Goal: Obtain resource: Download file/media

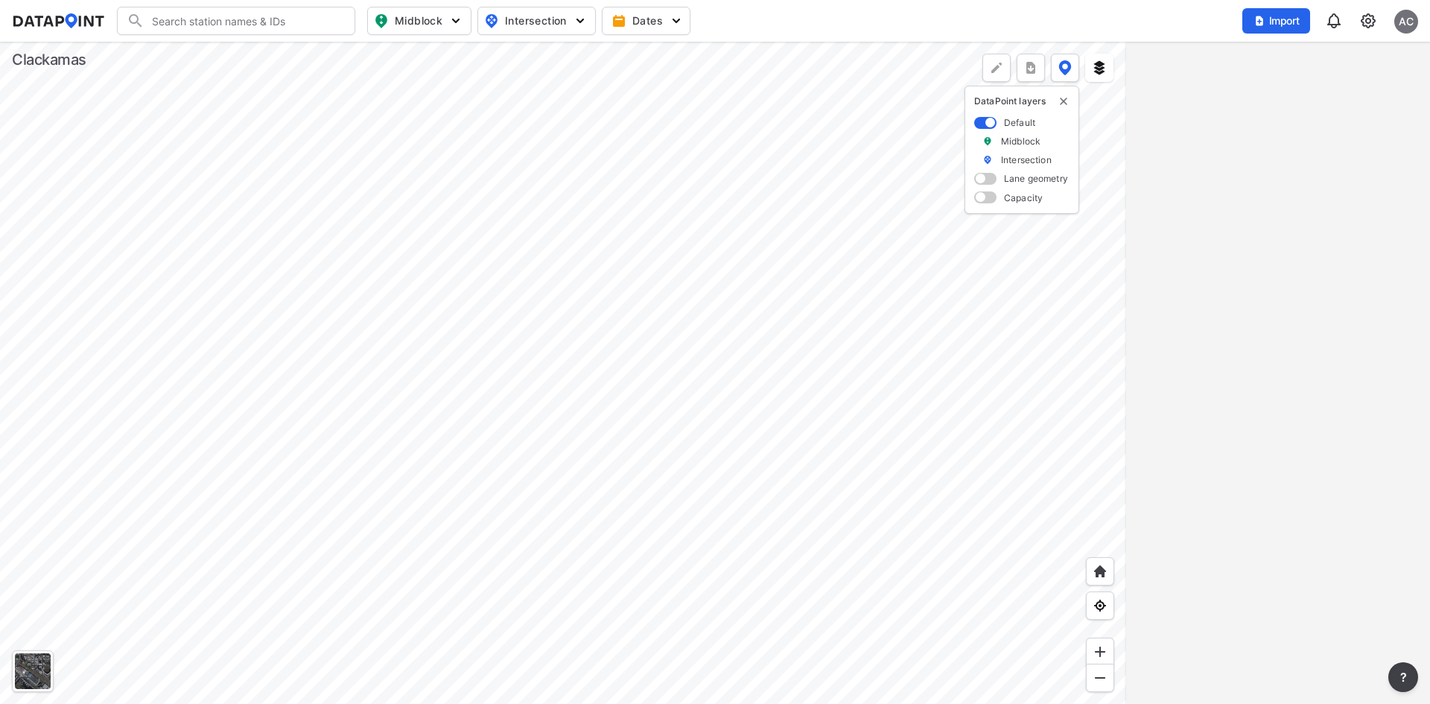
click at [266, 19] on input "Search" at bounding box center [245, 21] width 201 height 24
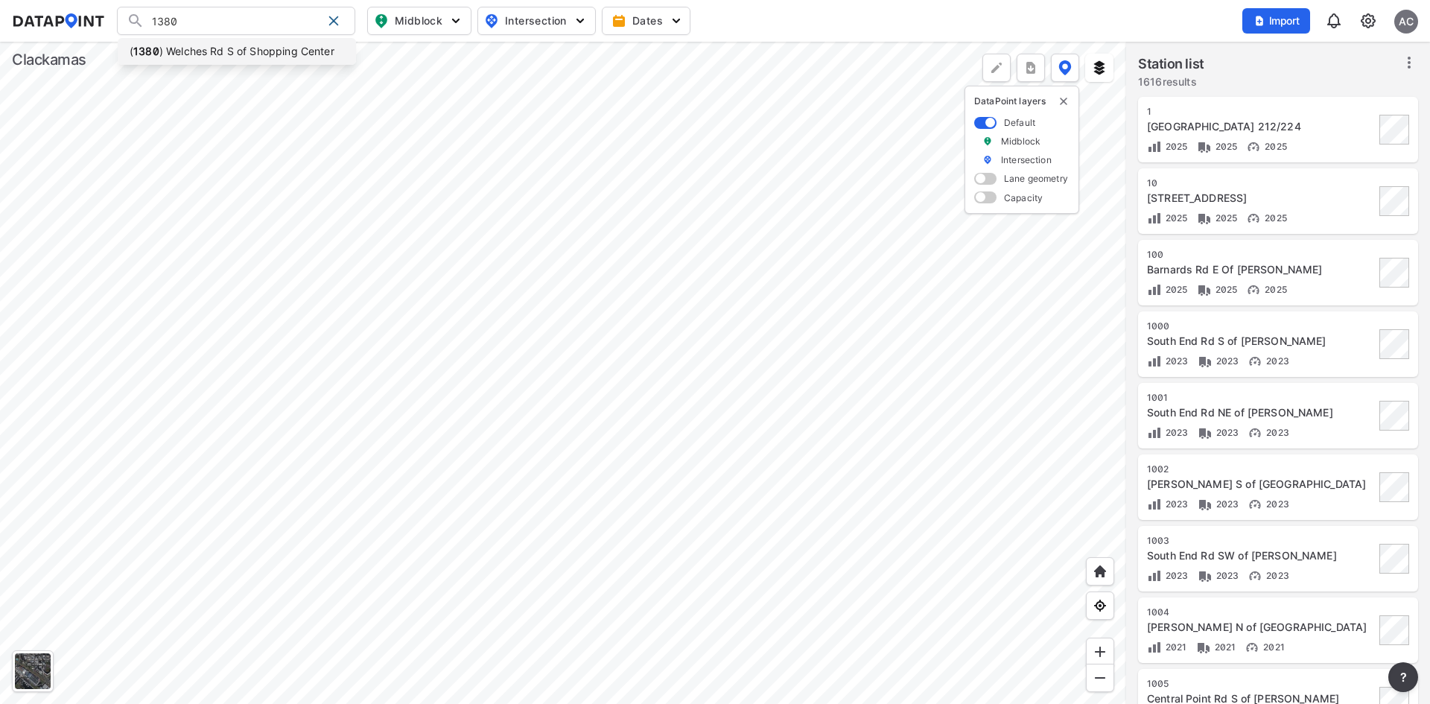
click at [269, 46] on li "( 1380 ) Welches Rd S of Shopping Center" at bounding box center [237, 51] width 238 height 27
type input "(1380) Welches Rd S of Shopping Center"
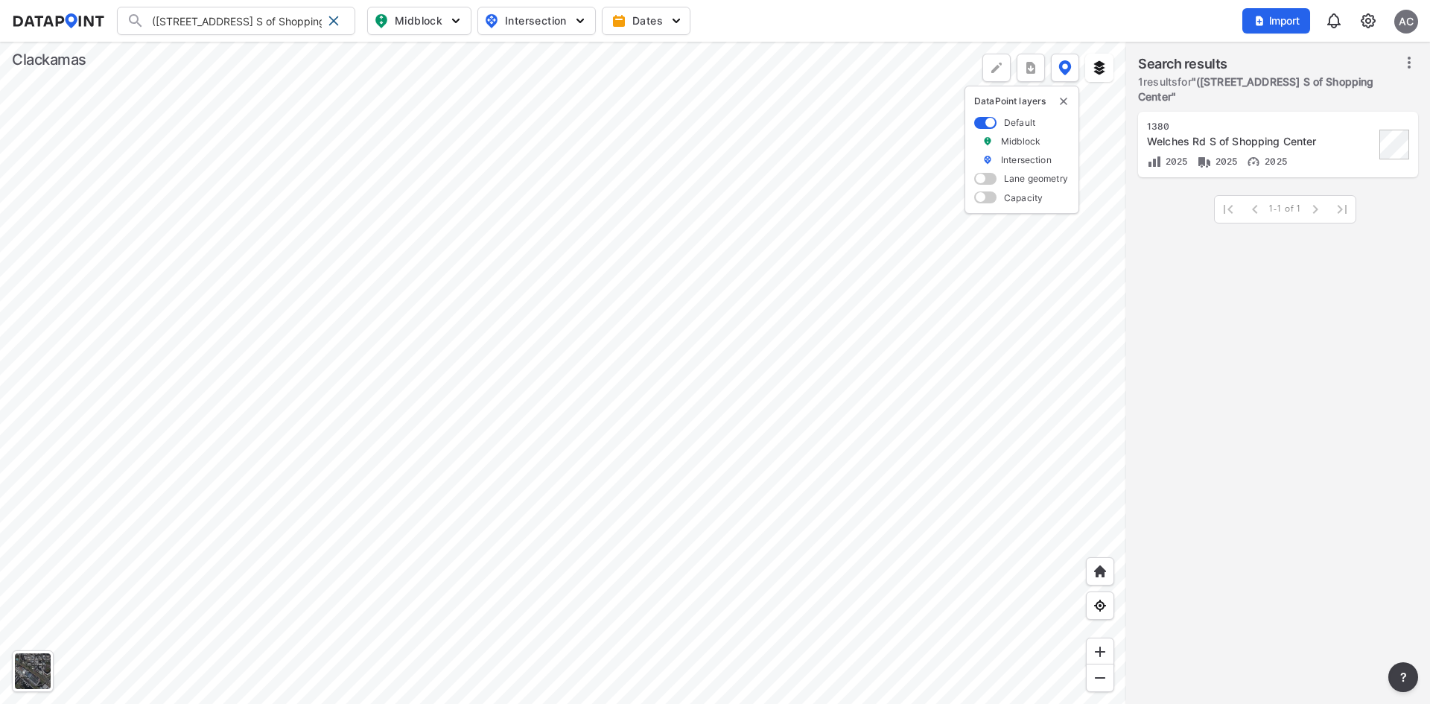
click at [1334, 150] on div "1380 Welches Rd S of Shopping Center 2025 2025 2025" at bounding box center [1261, 145] width 228 height 48
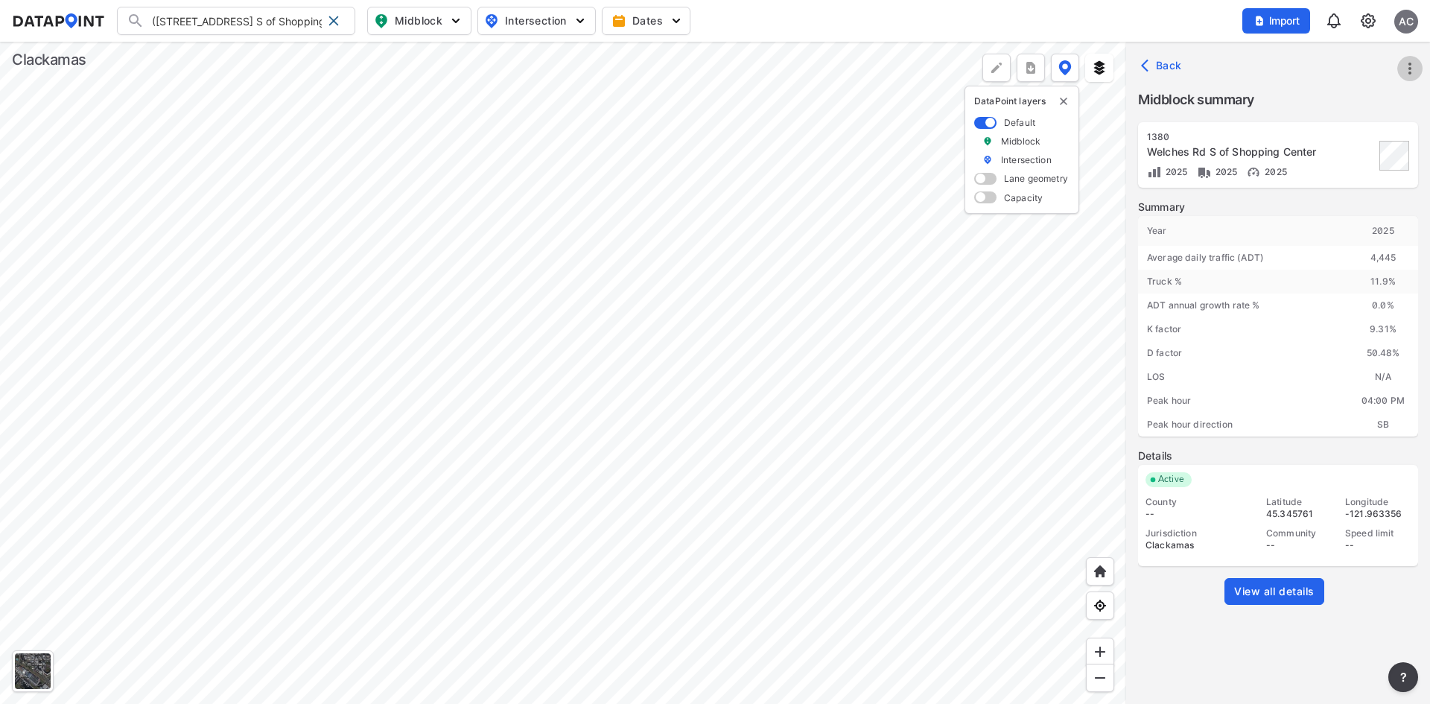
click at [1409, 63] on icon "more" at bounding box center [1410, 69] width 18 height 18
click at [1285, 592] on div at bounding box center [715, 352] width 1430 height 704
click at [1259, 598] on span "View all details" at bounding box center [1274, 591] width 80 height 15
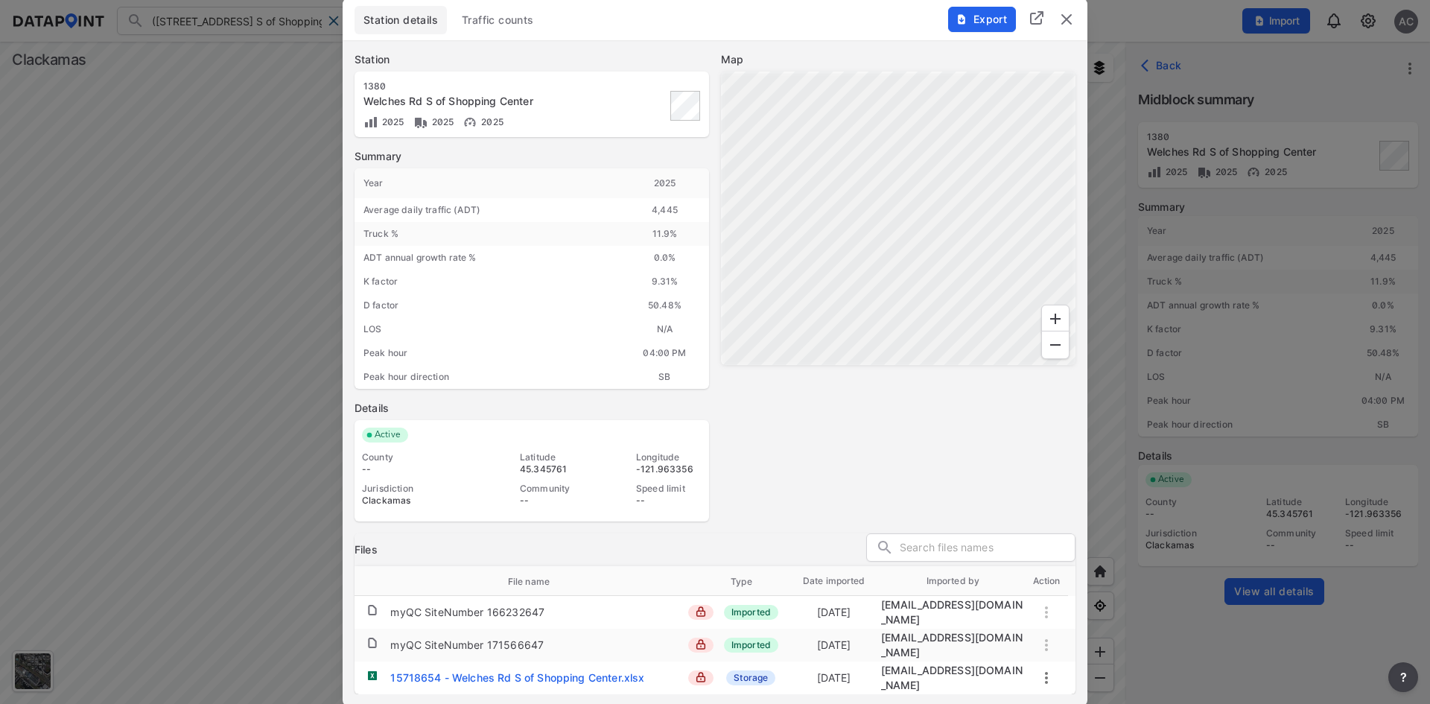
click at [534, 28] on span "Traffic counts" at bounding box center [498, 20] width 72 height 15
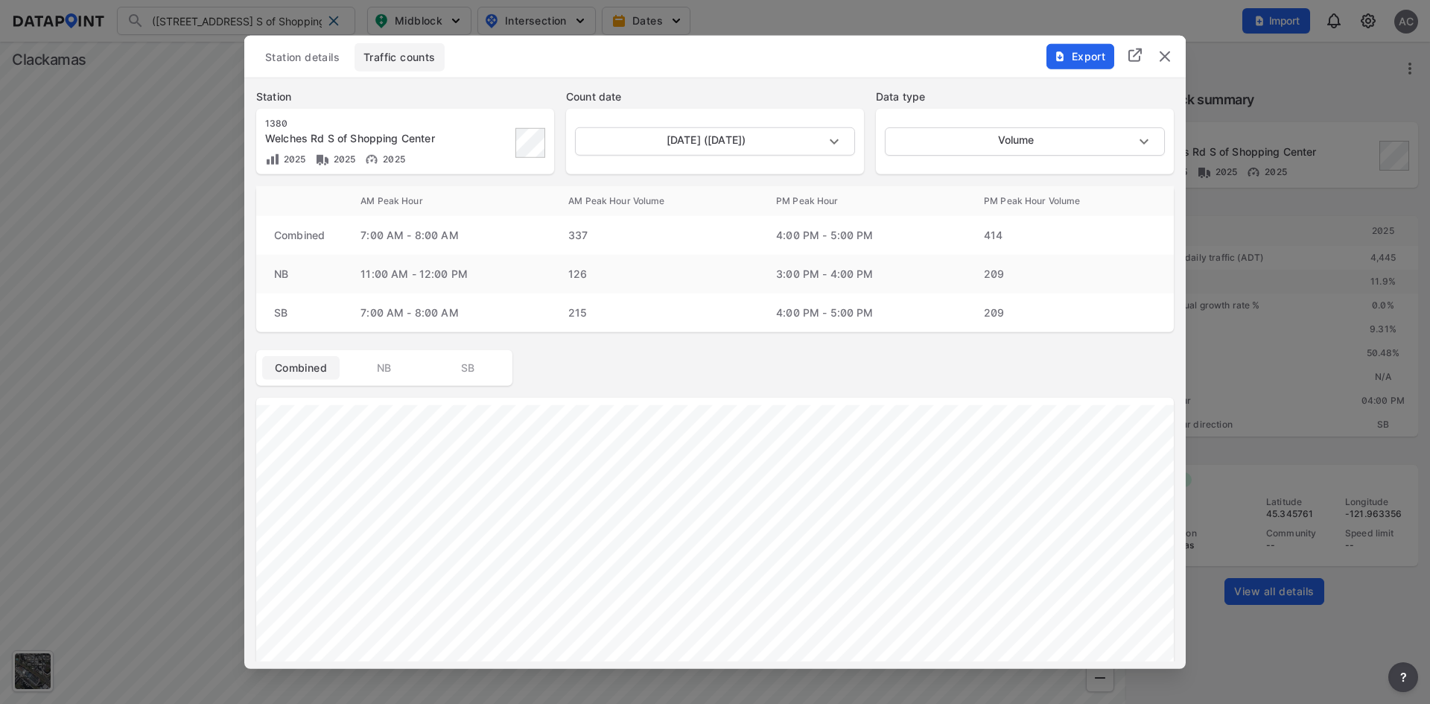
click at [1066, 55] on span "Export" at bounding box center [1080, 55] width 50 height 15
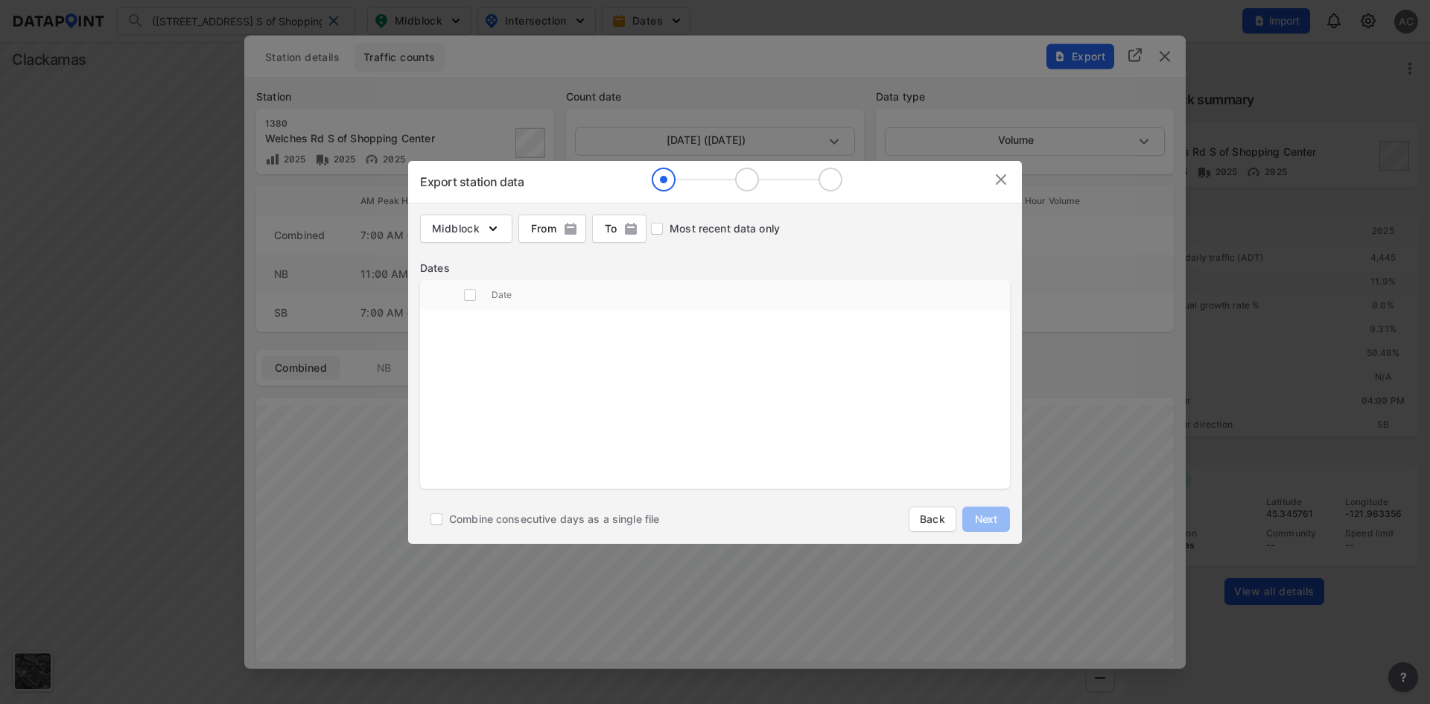
click at [914, 187] on div "Export station data" at bounding box center [715, 182] width 614 height 42
